Goal: Information Seeking & Learning: Check status

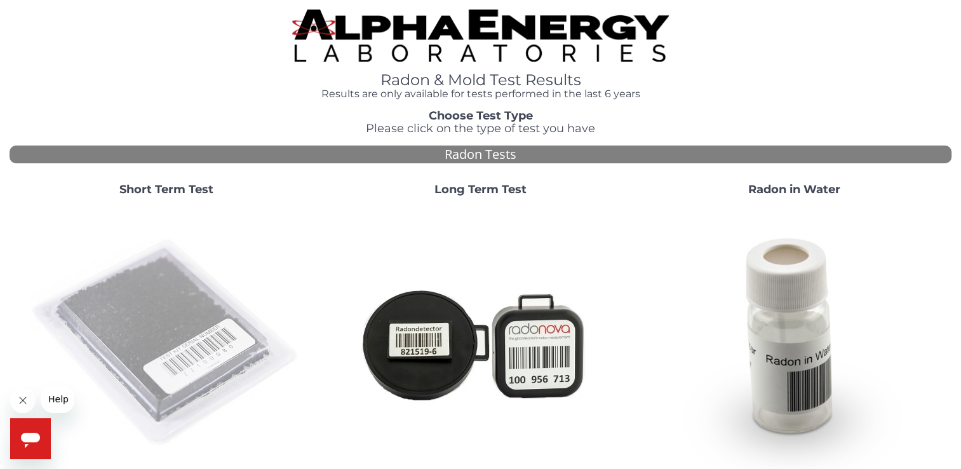
click at [168, 295] on img at bounding box center [166, 342] width 273 height 273
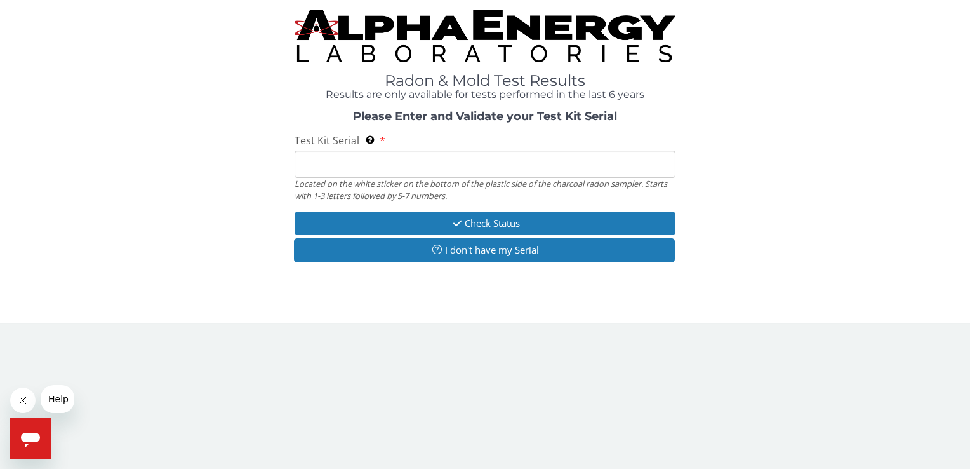
click at [323, 165] on input "Test Kit Serial Located on the white sticker on the bottom of the plastic side …" at bounding box center [485, 163] width 380 height 27
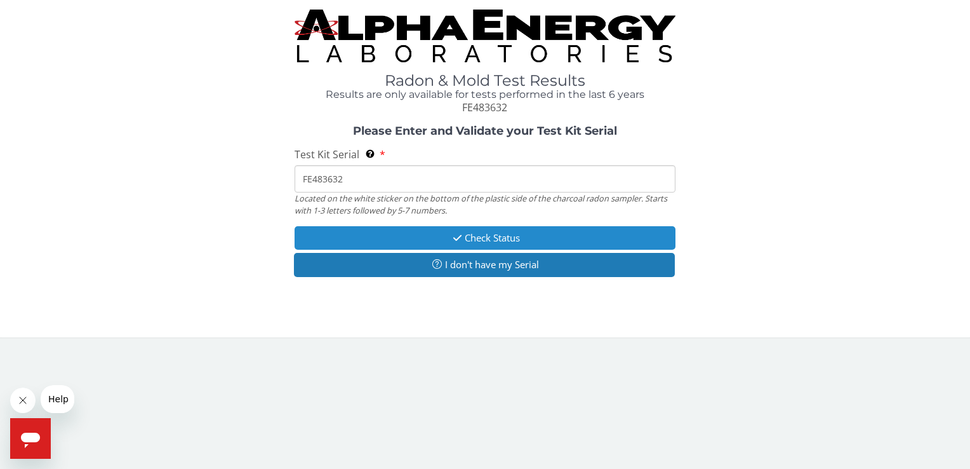
type input "FE483632"
click at [406, 234] on button "Check Status" at bounding box center [485, 237] width 380 height 23
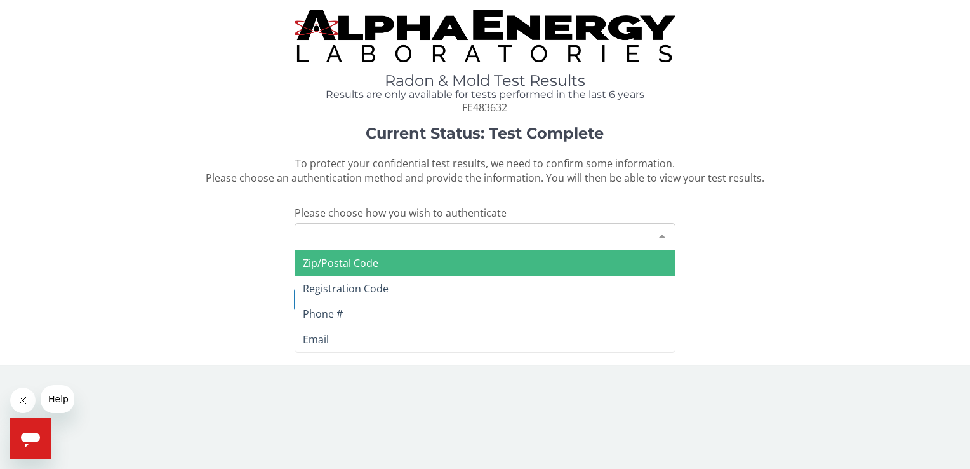
click at [406, 234] on div "Please make a selection" at bounding box center [485, 236] width 380 height 27
click at [372, 265] on span "Zip/Postal Code" at bounding box center [341, 263] width 76 height 14
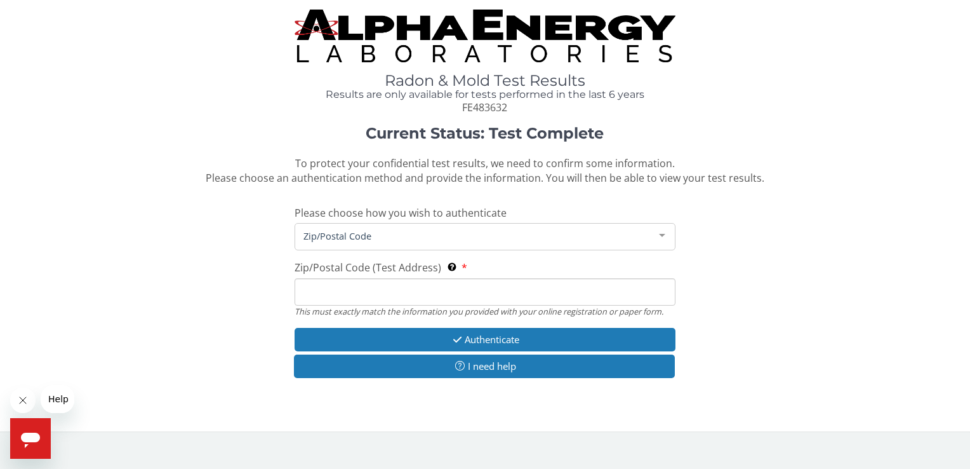
click at [374, 284] on input "Zip/Postal Code (Test Address) This must exactly match the information you prov…" at bounding box center [485, 291] width 380 height 27
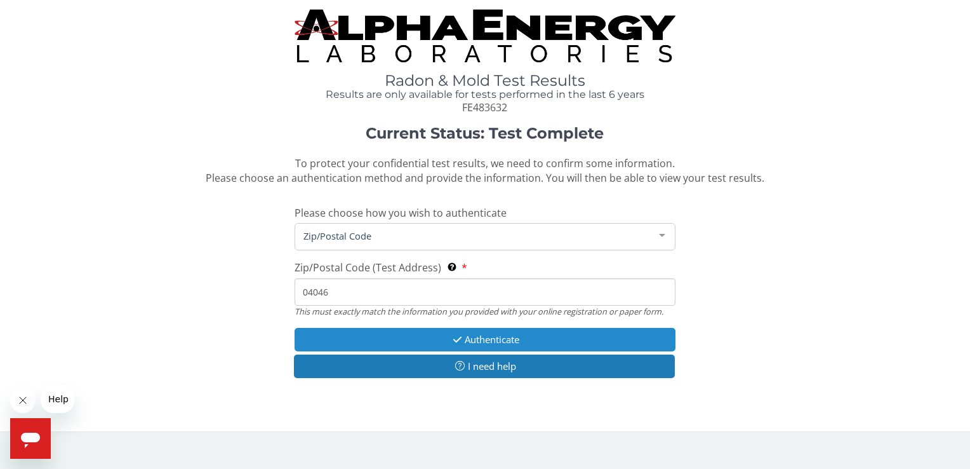
type input "04046"
click at [445, 342] on button "Authenticate" at bounding box center [485, 339] width 380 height 23
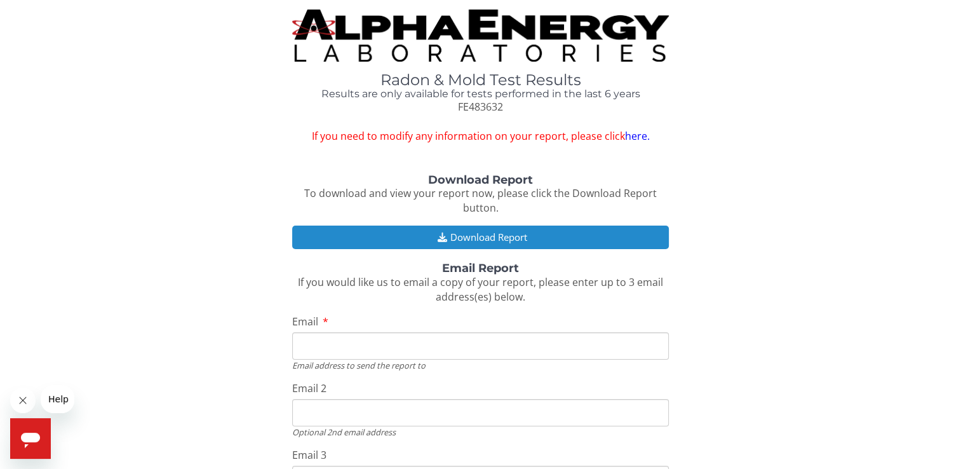
click at [477, 237] on button "Download Report" at bounding box center [480, 236] width 376 height 23
